Goal: Task Accomplishment & Management: Use online tool/utility

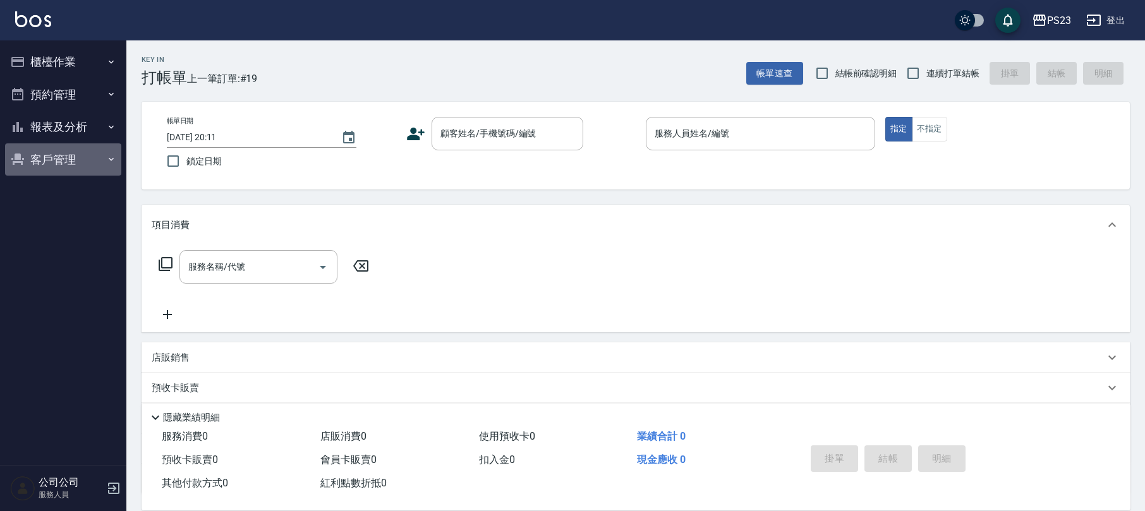
click at [82, 162] on button "客戶管理" at bounding box center [63, 159] width 116 height 33
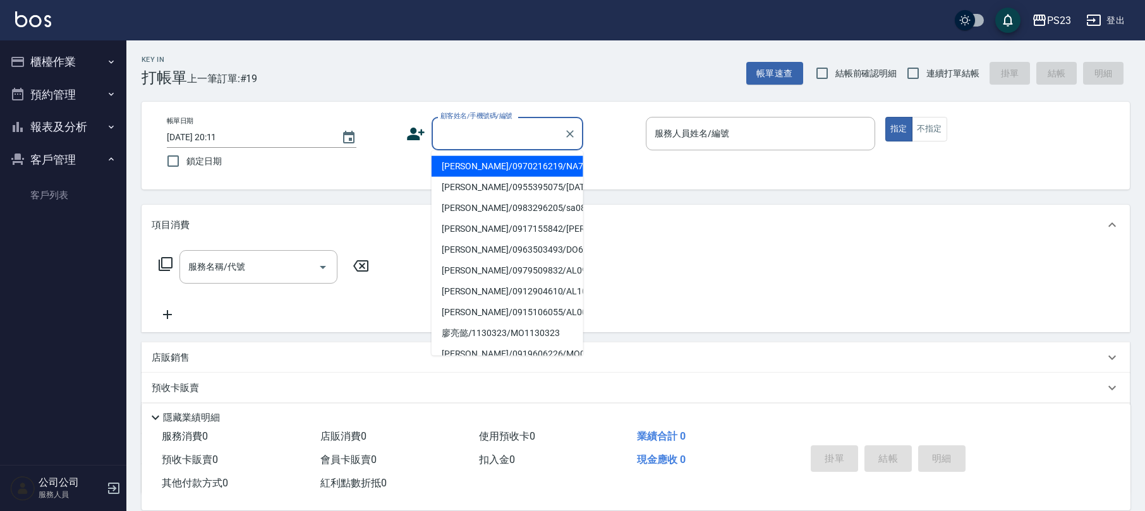
click at [485, 138] on input "顧客姓名/手機號碼/編號" at bounding box center [497, 134] width 121 height 22
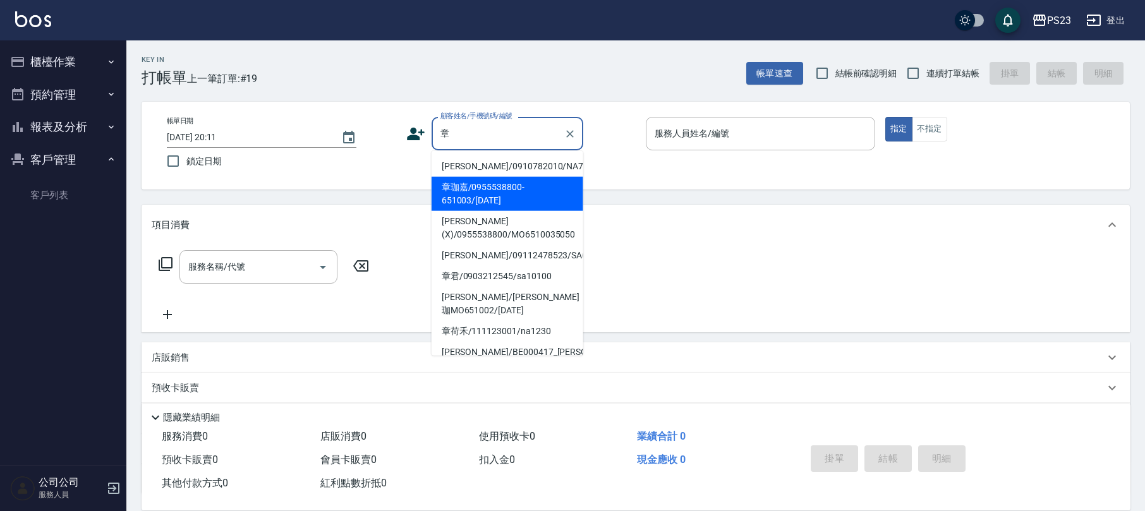
click at [497, 182] on li "章珈嘉/0955538800-651003/[DATE]" at bounding box center [508, 194] width 152 height 34
type input "章珈嘉/0955538800-651003/[DATE]"
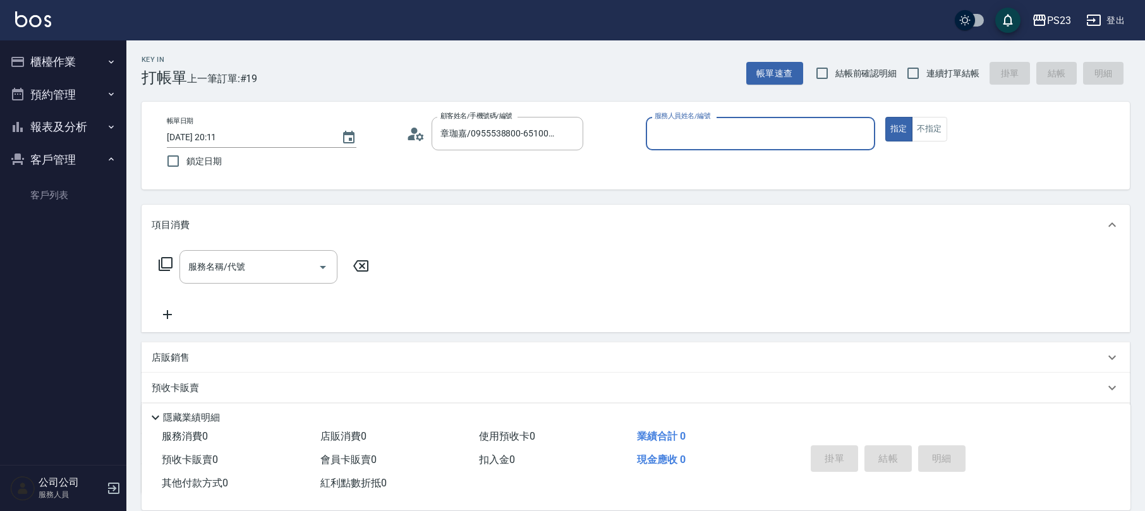
type input "[PERSON_NAME]-0"
click at [157, 250] on div "服務名稱/代號 服務名稱/代號" at bounding box center [264, 266] width 225 height 33
click at [167, 262] on icon at bounding box center [165, 264] width 15 height 15
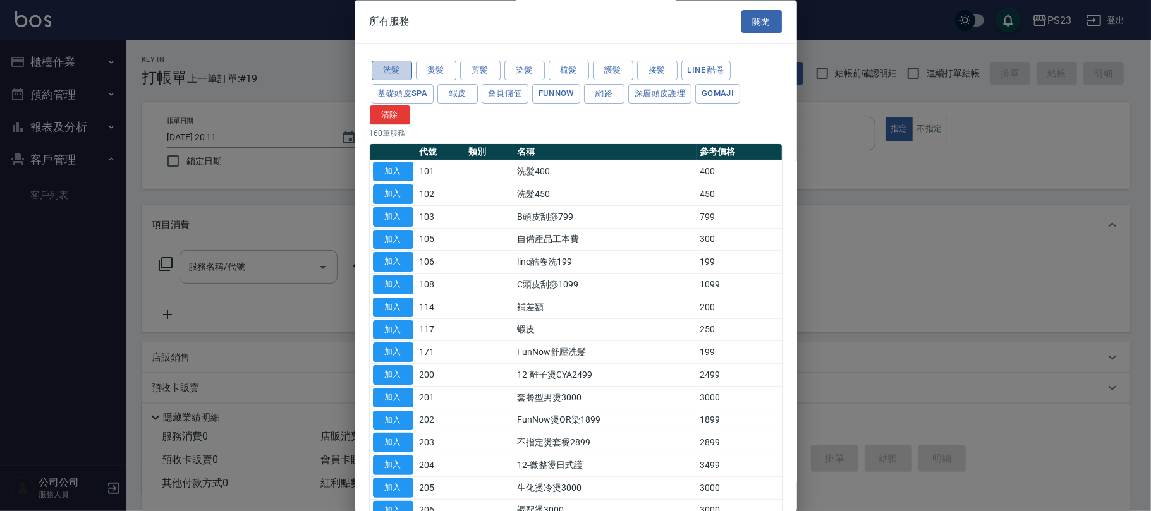
click at [399, 63] on button "洗髮" at bounding box center [392, 71] width 40 height 20
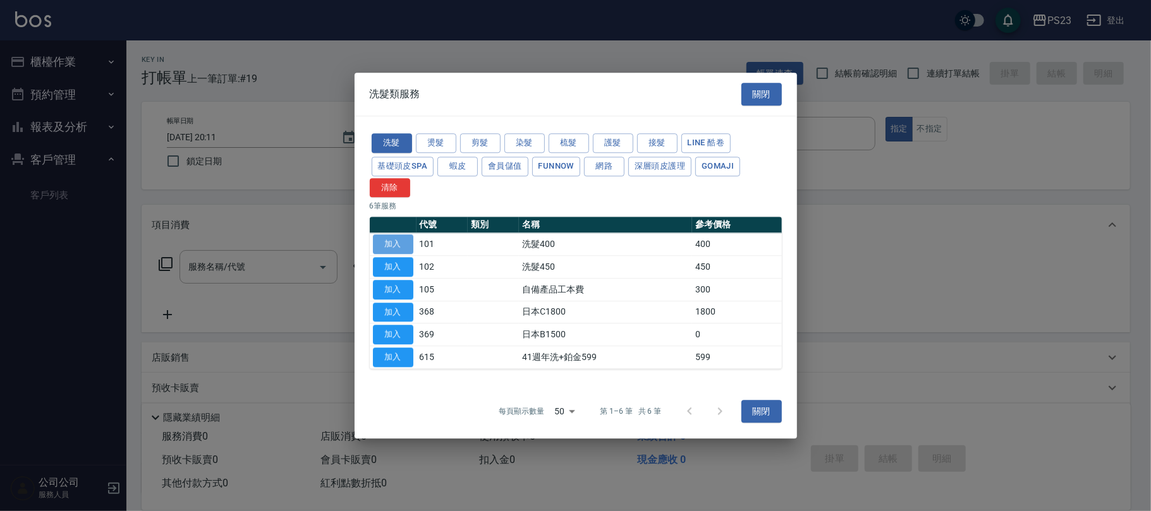
click at [392, 248] on button "加入" at bounding box center [393, 245] width 40 height 20
type input "洗髮400(101)"
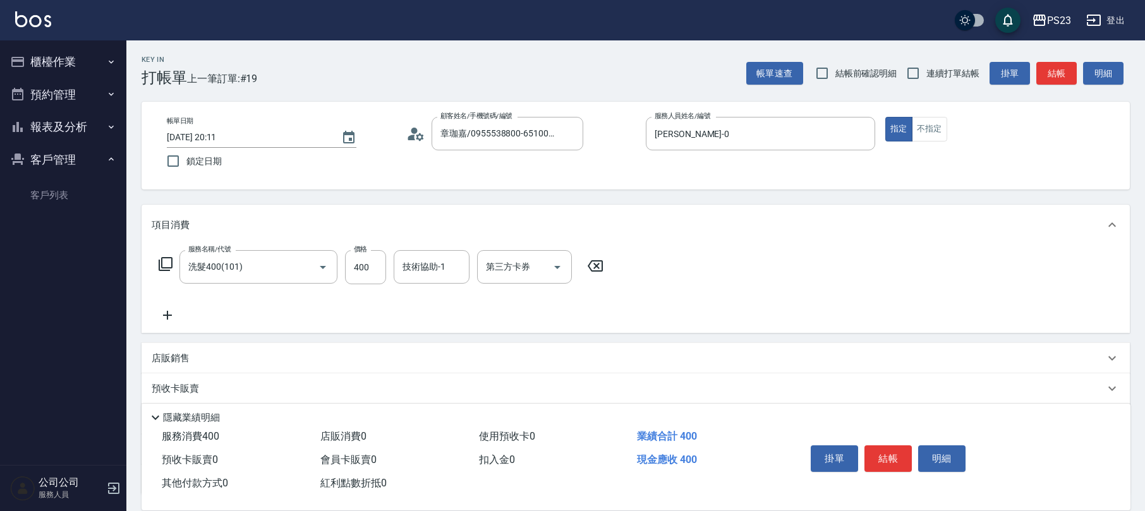
click at [358, 253] on label "價格" at bounding box center [360, 249] width 13 height 9
click at [358, 253] on input "400" at bounding box center [365, 267] width 41 height 34
click at [375, 267] on input "400" at bounding box center [365, 267] width 41 height 34
click at [362, 273] on input "400" at bounding box center [365, 267] width 41 height 34
type input "500"
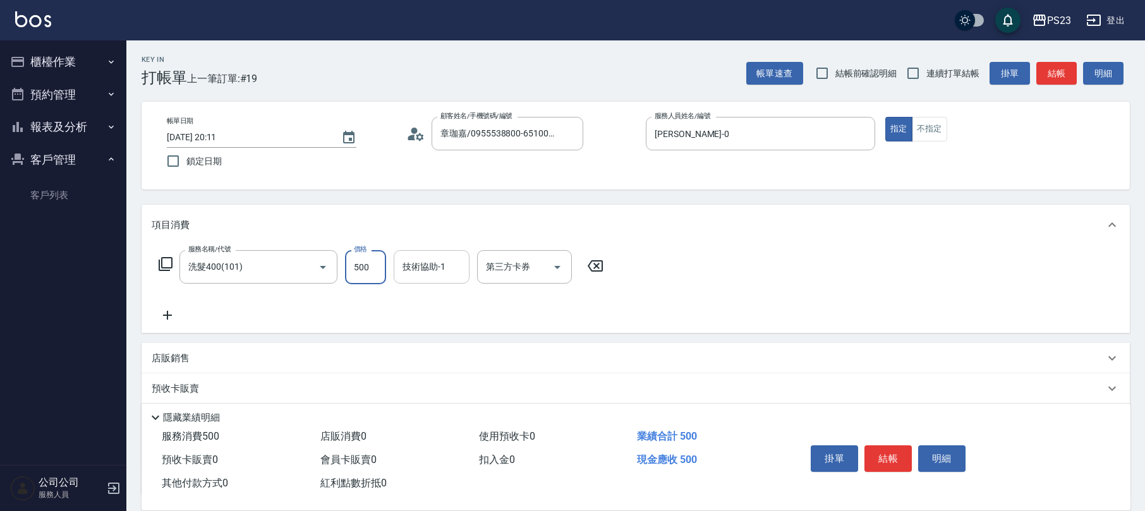
click at [410, 272] on input "技術協助-1" at bounding box center [431, 267] width 64 height 22
type input "[PERSON_NAME]-0"
click at [876, 446] on button "結帳" at bounding box center [888, 459] width 47 height 27
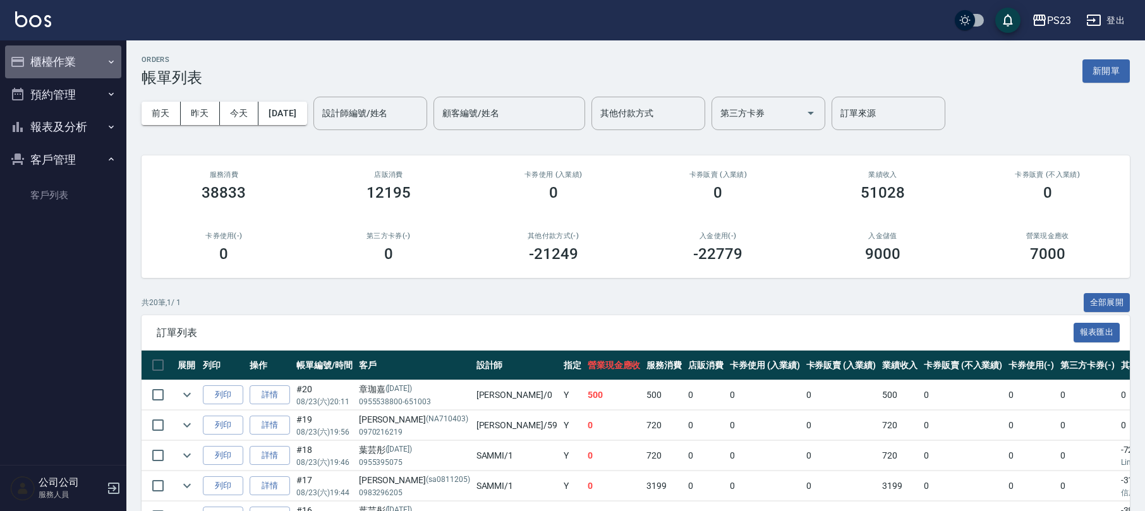
click at [64, 54] on button "櫃檯作業" at bounding box center [63, 62] width 116 height 33
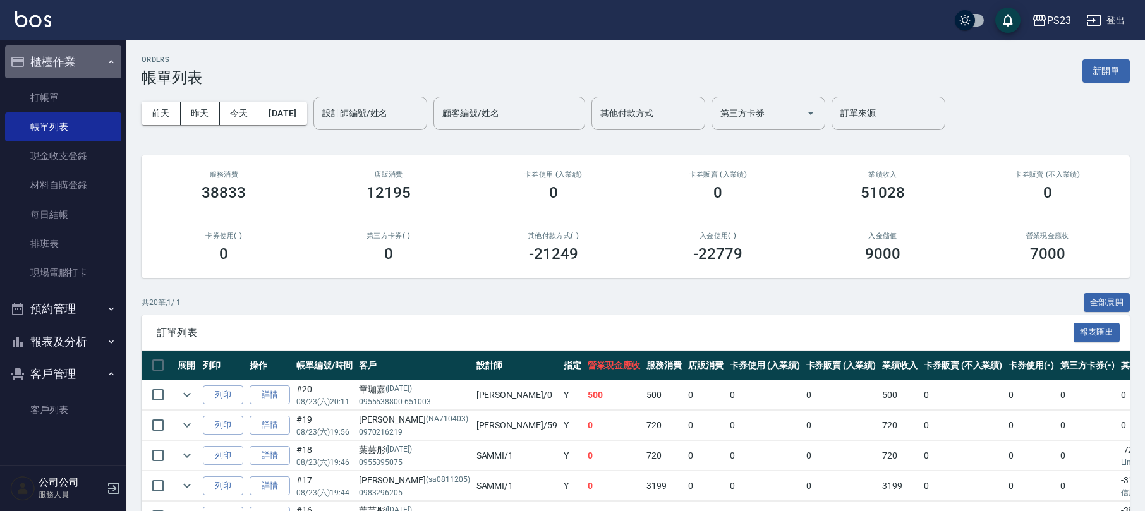
click at [64, 54] on button "櫃檯作業" at bounding box center [63, 62] width 116 height 33
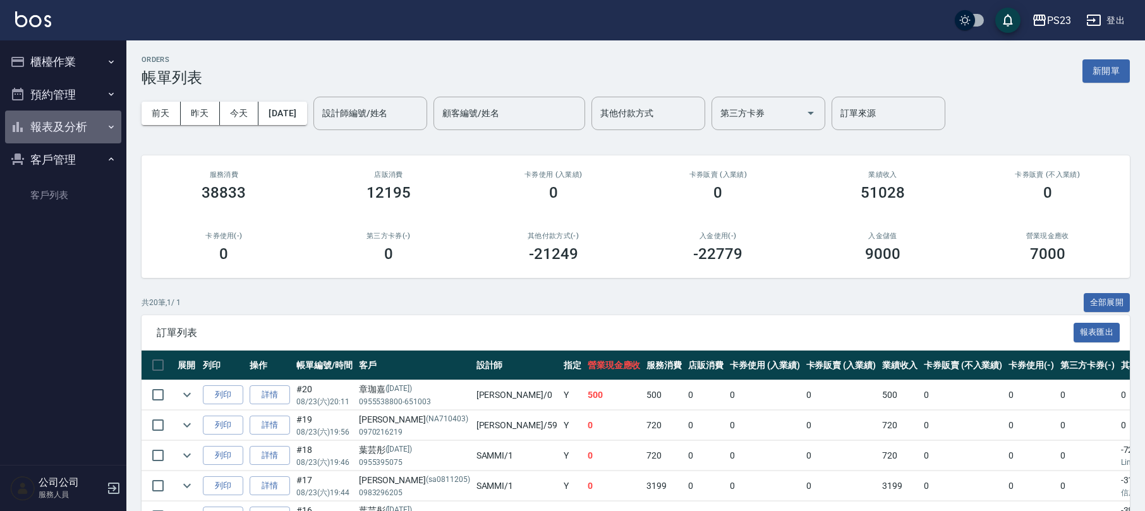
click at [84, 128] on button "報表及分析" at bounding box center [63, 127] width 116 height 33
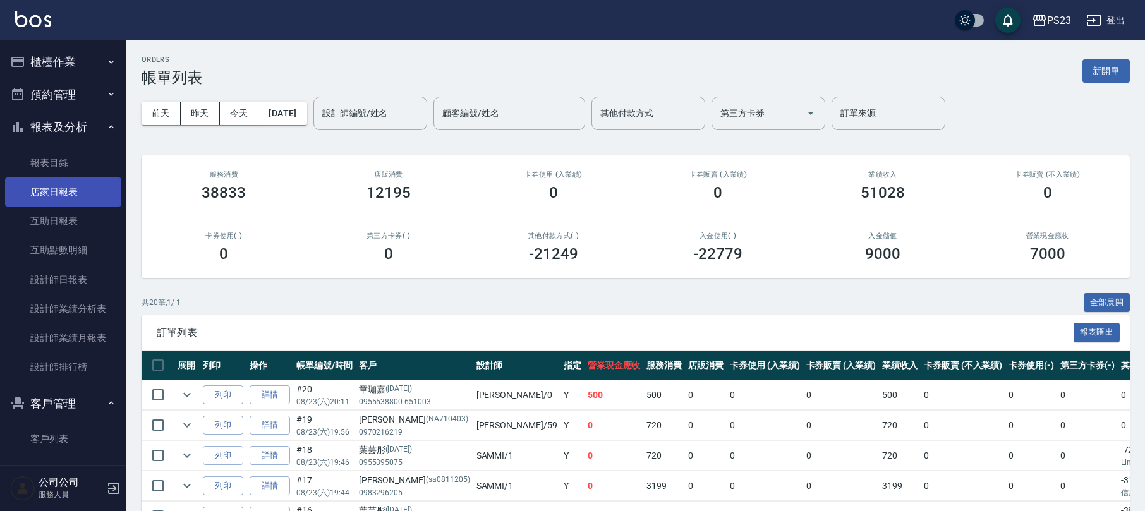
click at [83, 198] on link "店家日報表" at bounding box center [63, 192] width 116 height 29
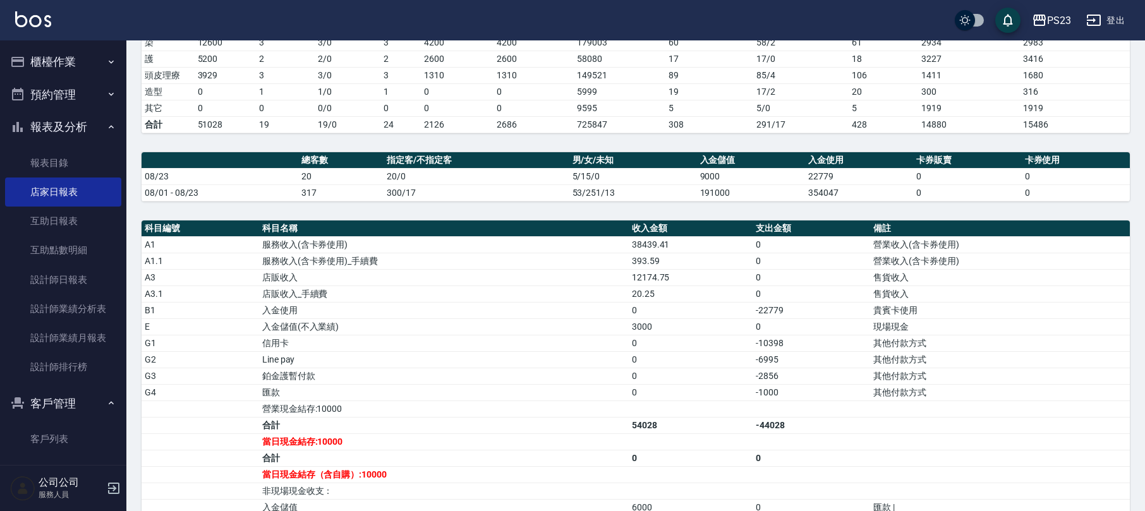
scroll to position [337, 0]
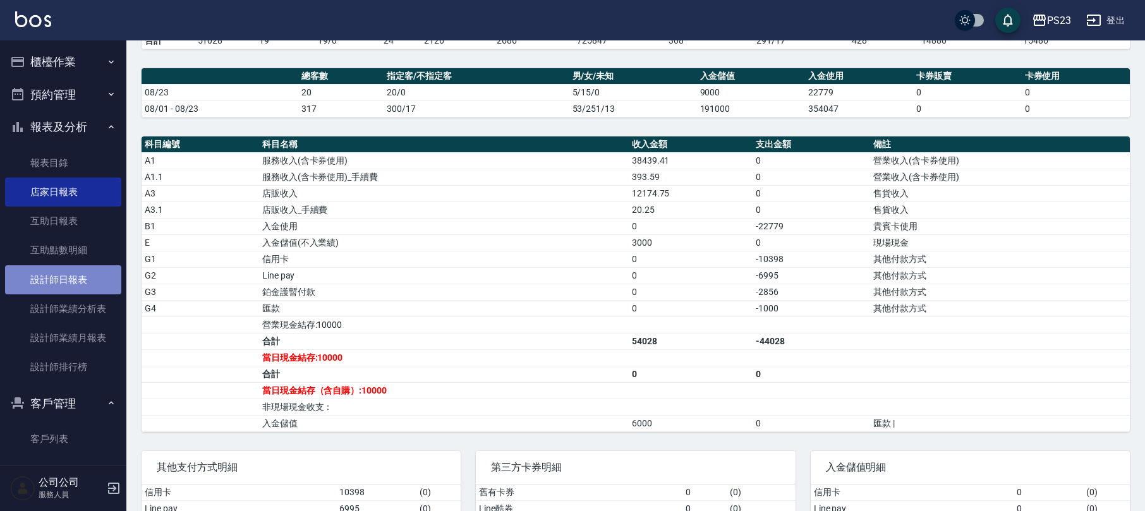
click at [86, 278] on link "設計師日報表" at bounding box center [63, 279] width 116 height 29
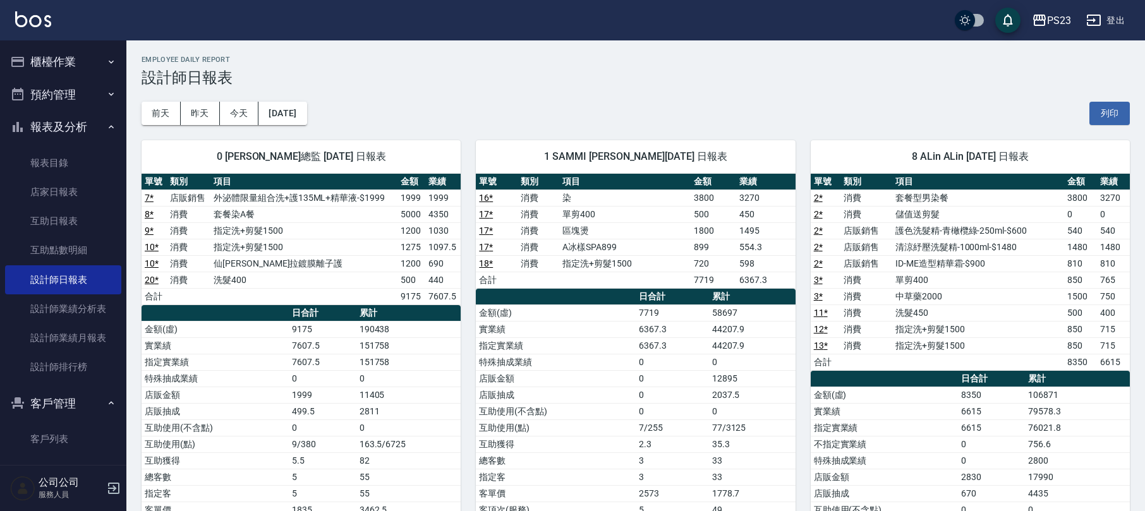
click at [1109, 21] on button "登出" at bounding box center [1105, 20] width 49 height 23
